Goal: Find specific page/section: Find specific page/section

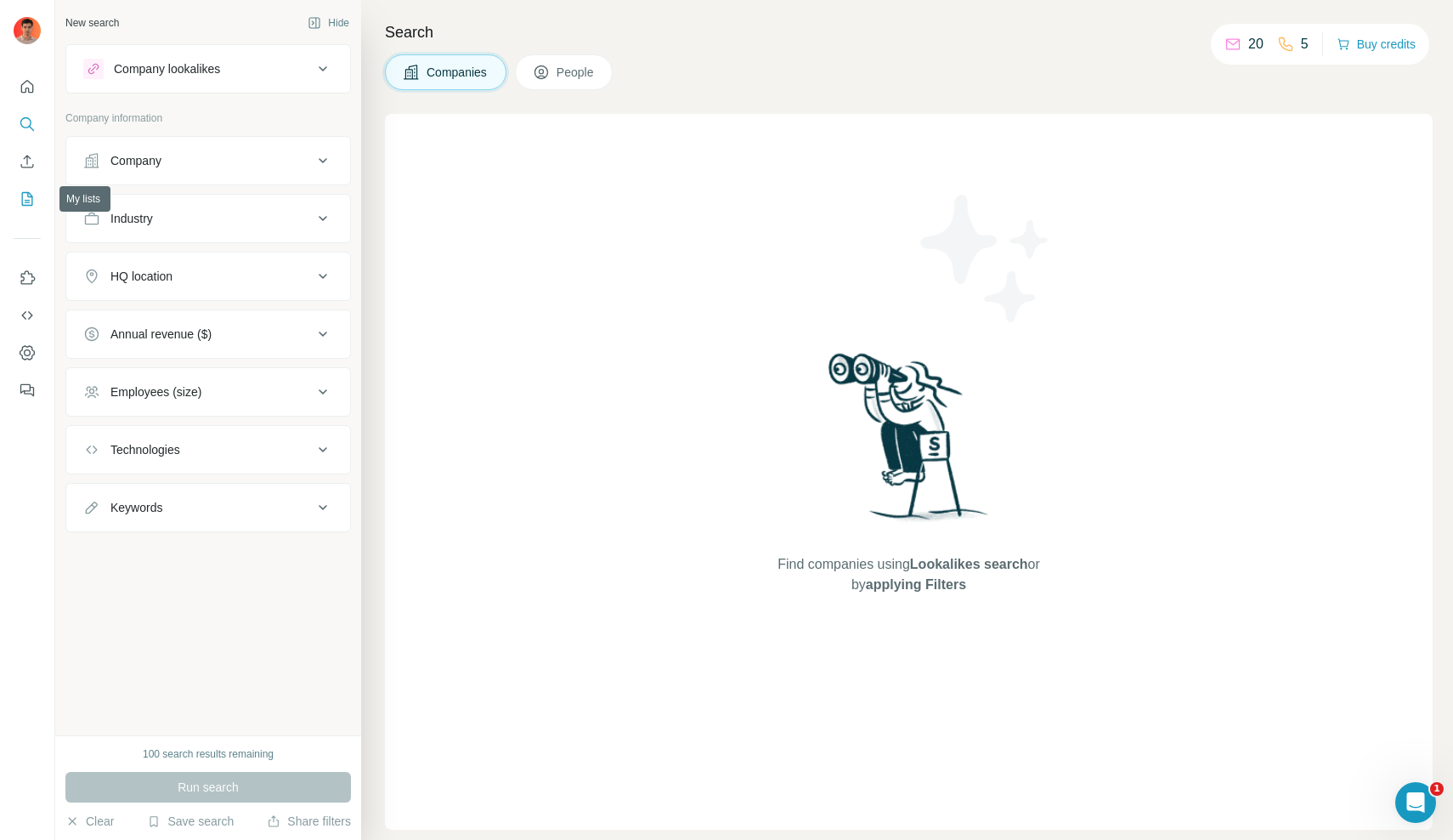
click at [26, 195] on icon "My lists" at bounding box center [27, 199] width 17 height 17
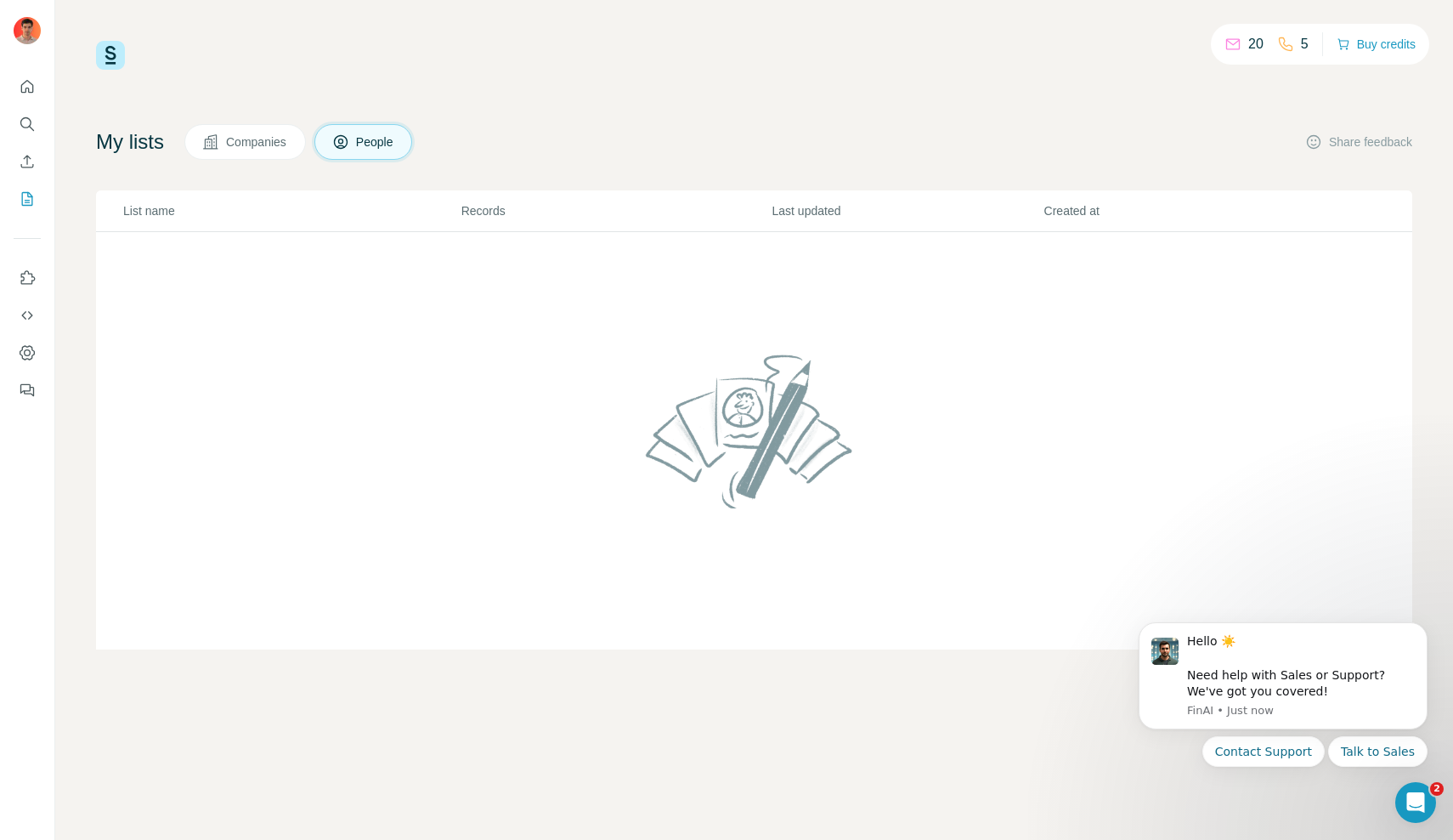
click at [243, 138] on span "Companies" at bounding box center [257, 143] width 62 height 17
click at [371, 147] on span "People" at bounding box center [375, 143] width 39 height 17
click at [337, 313] on td at bounding box center [754, 440] width 1316 height 418
click at [157, 210] on p "List name" at bounding box center [291, 211] width 337 height 17
click at [1422, 632] on icon "Dismiss notification" at bounding box center [1423, 628] width 10 height 10
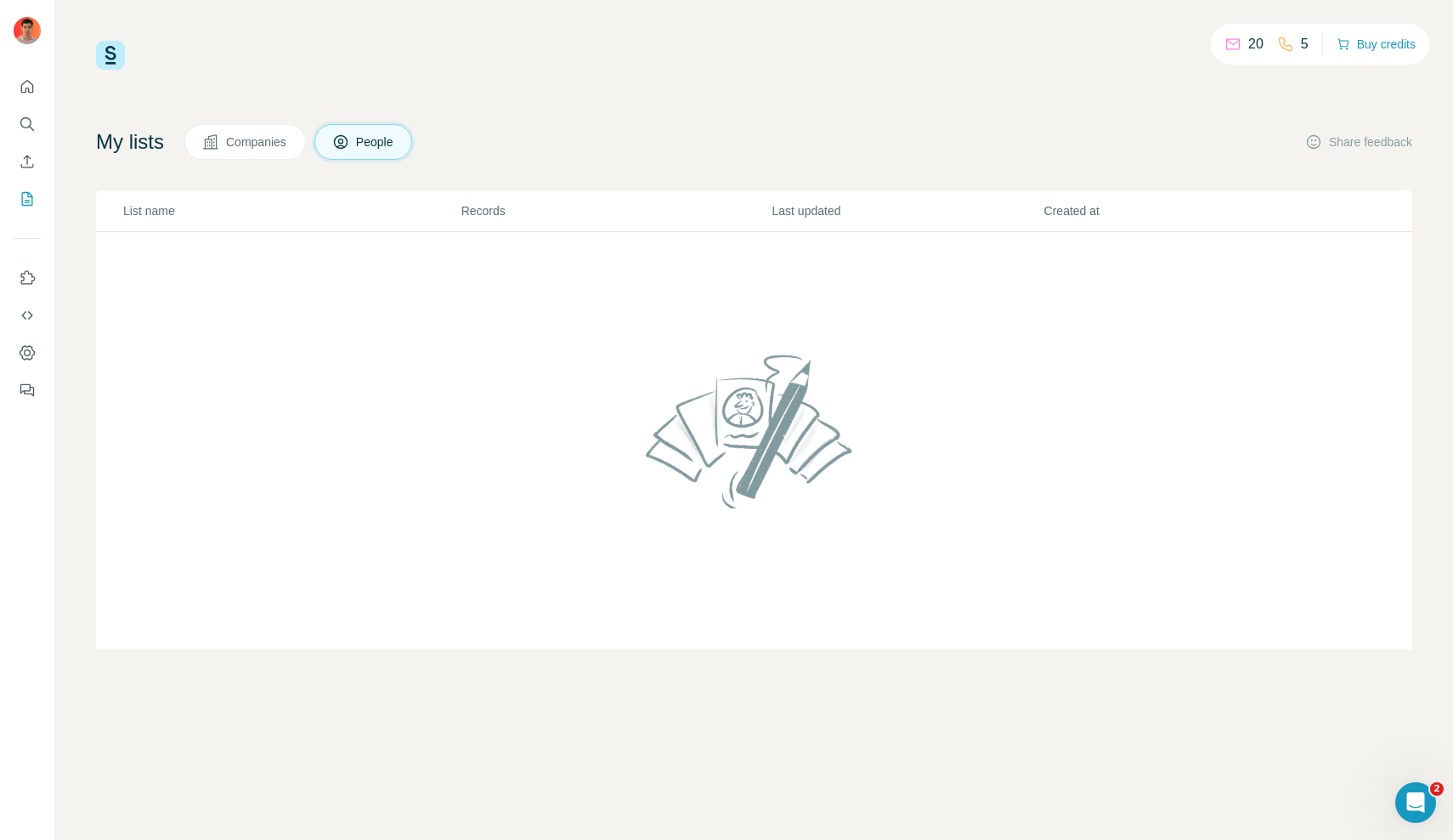
click at [480, 364] on td at bounding box center [754, 440] width 1316 height 418
click at [277, 148] on span "Companies" at bounding box center [257, 143] width 62 height 17
click at [356, 141] on button "People" at bounding box center [364, 142] width 99 height 36
click at [110, 58] on img at bounding box center [111, 55] width 29 height 29
